Goal: Task Accomplishment & Management: Manage account settings

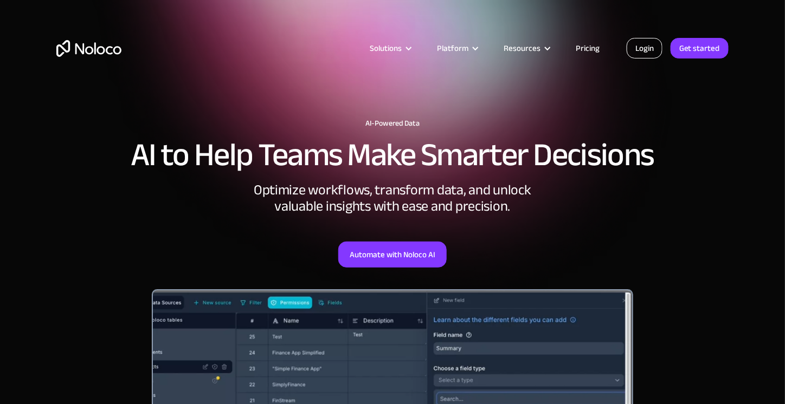
click at [642, 48] on link "Login" at bounding box center [644, 48] width 36 height 21
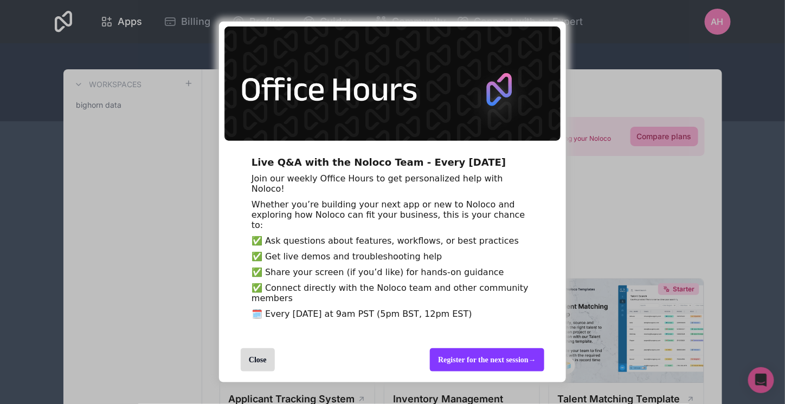
scroll to position [24, 0]
click at [261, 362] on div "Close" at bounding box center [258, 359] width 34 height 23
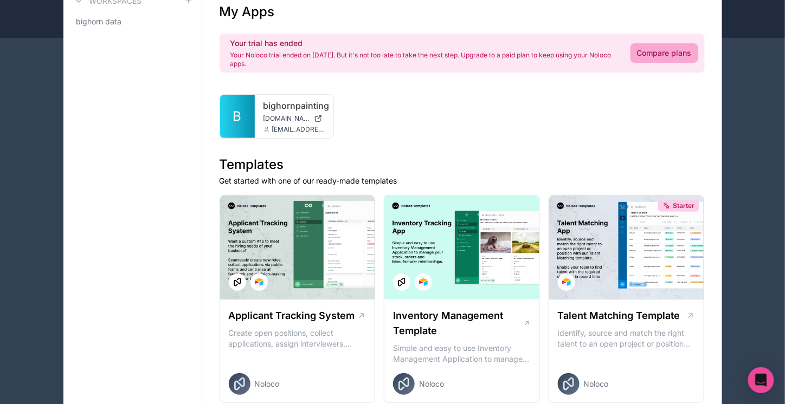
scroll to position [86, 0]
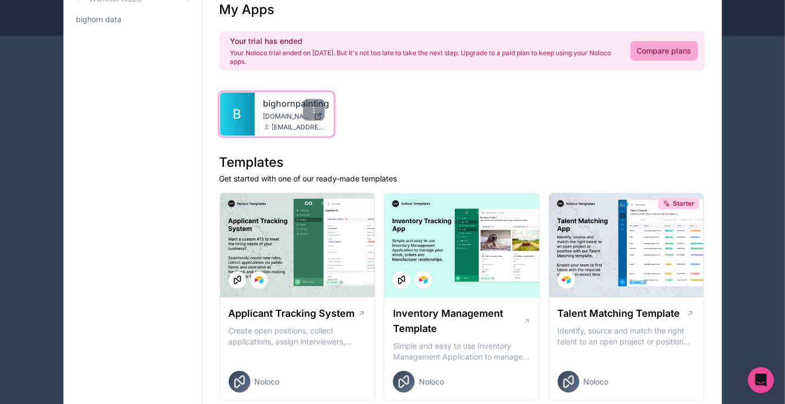
click at [273, 123] on span "[EMAIL_ADDRESS][DOMAIN_NAME]" at bounding box center [298, 127] width 53 height 9
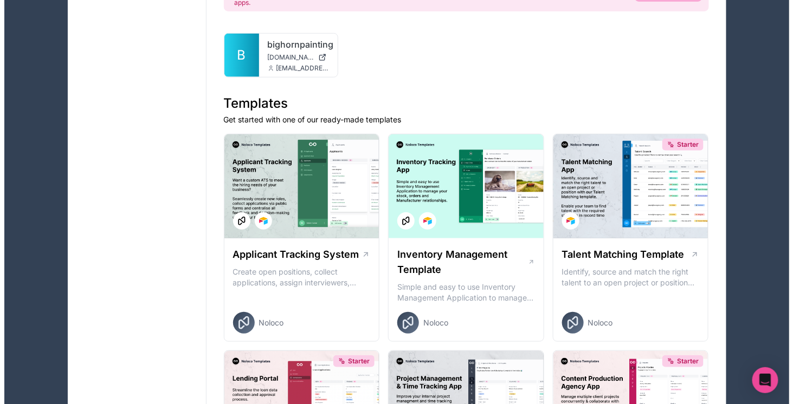
scroll to position [0, 0]
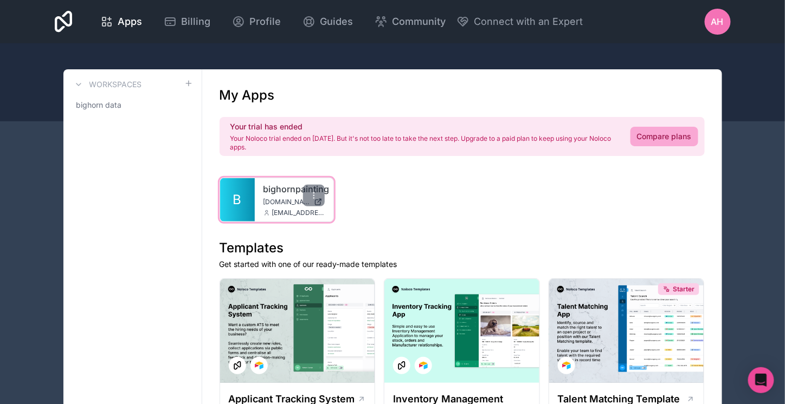
click at [252, 202] on link "B" at bounding box center [237, 199] width 35 height 43
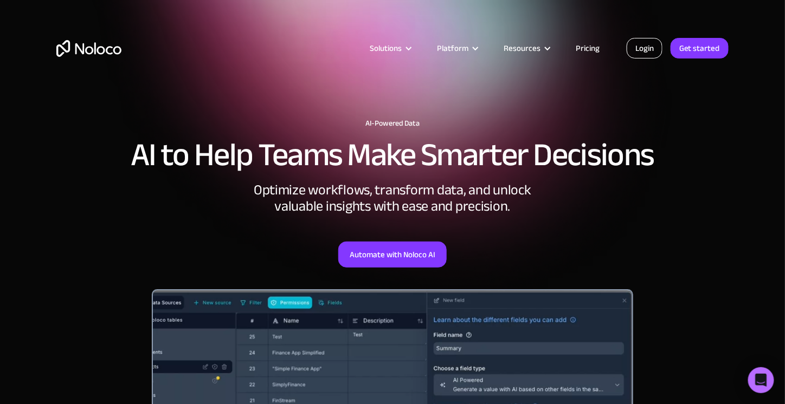
click at [650, 50] on link "Login" at bounding box center [644, 48] width 36 height 21
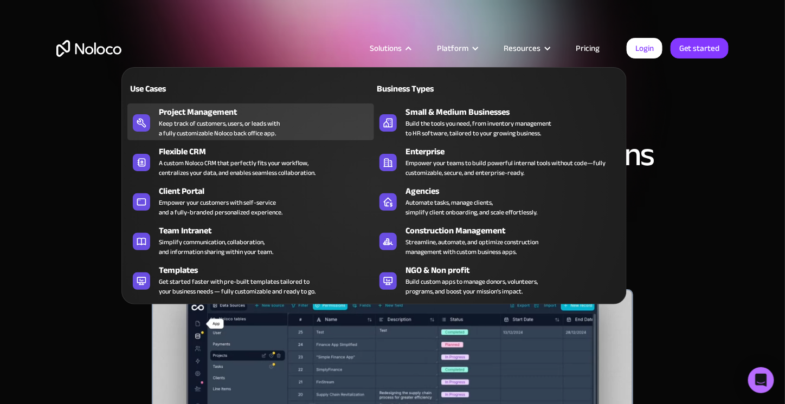
click at [237, 119] on div "Keep track of customers, users, or leads with a fully customizable Noloco back …" at bounding box center [219, 129] width 121 height 20
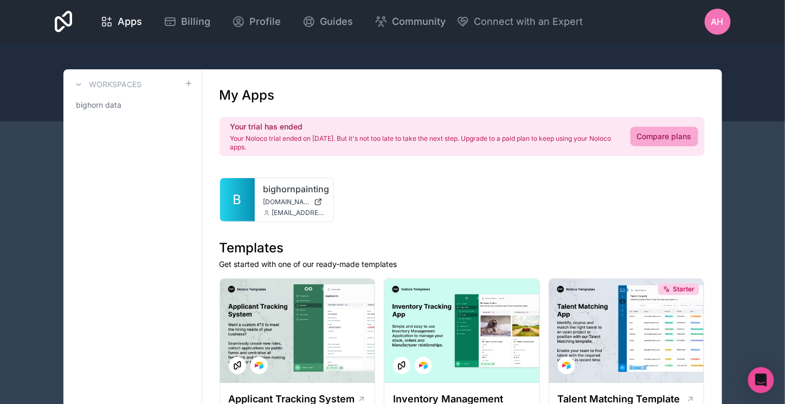
click at [722, 27] on span "AH" at bounding box center [717, 21] width 12 height 13
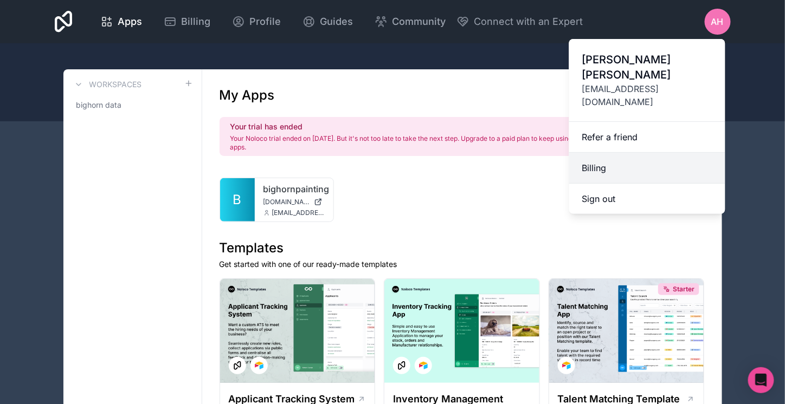
click at [606, 153] on link "Billing" at bounding box center [647, 168] width 156 height 31
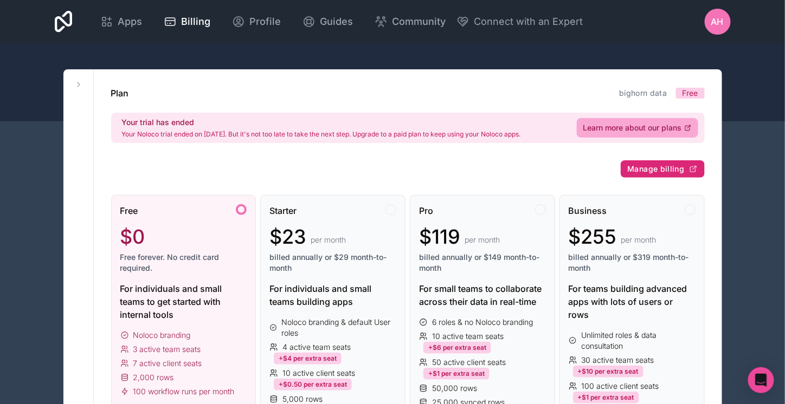
click at [678, 171] on span "Manage billing" at bounding box center [655, 169] width 57 height 10
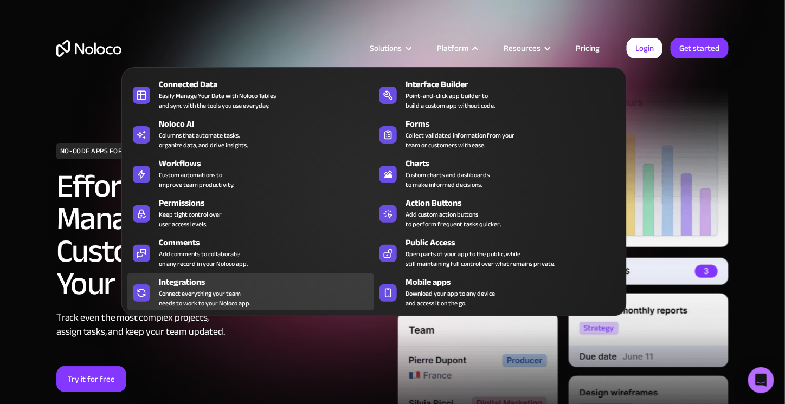
click at [256, 276] on div "Integrations" at bounding box center [269, 282] width 220 height 13
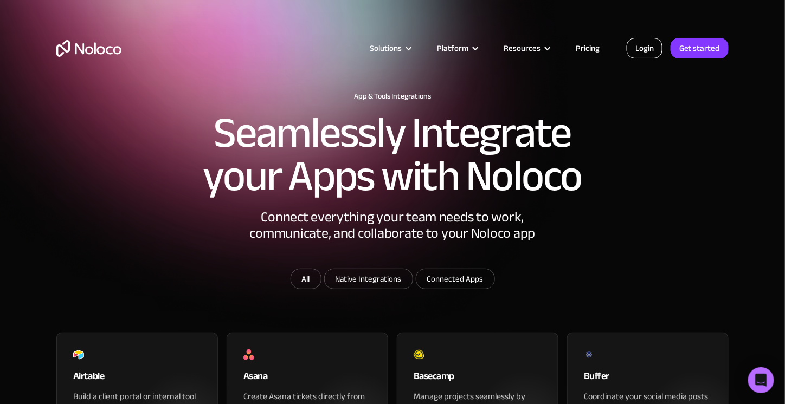
click at [644, 47] on link "Login" at bounding box center [644, 48] width 36 height 21
